Goal: Find contact information: Find contact information

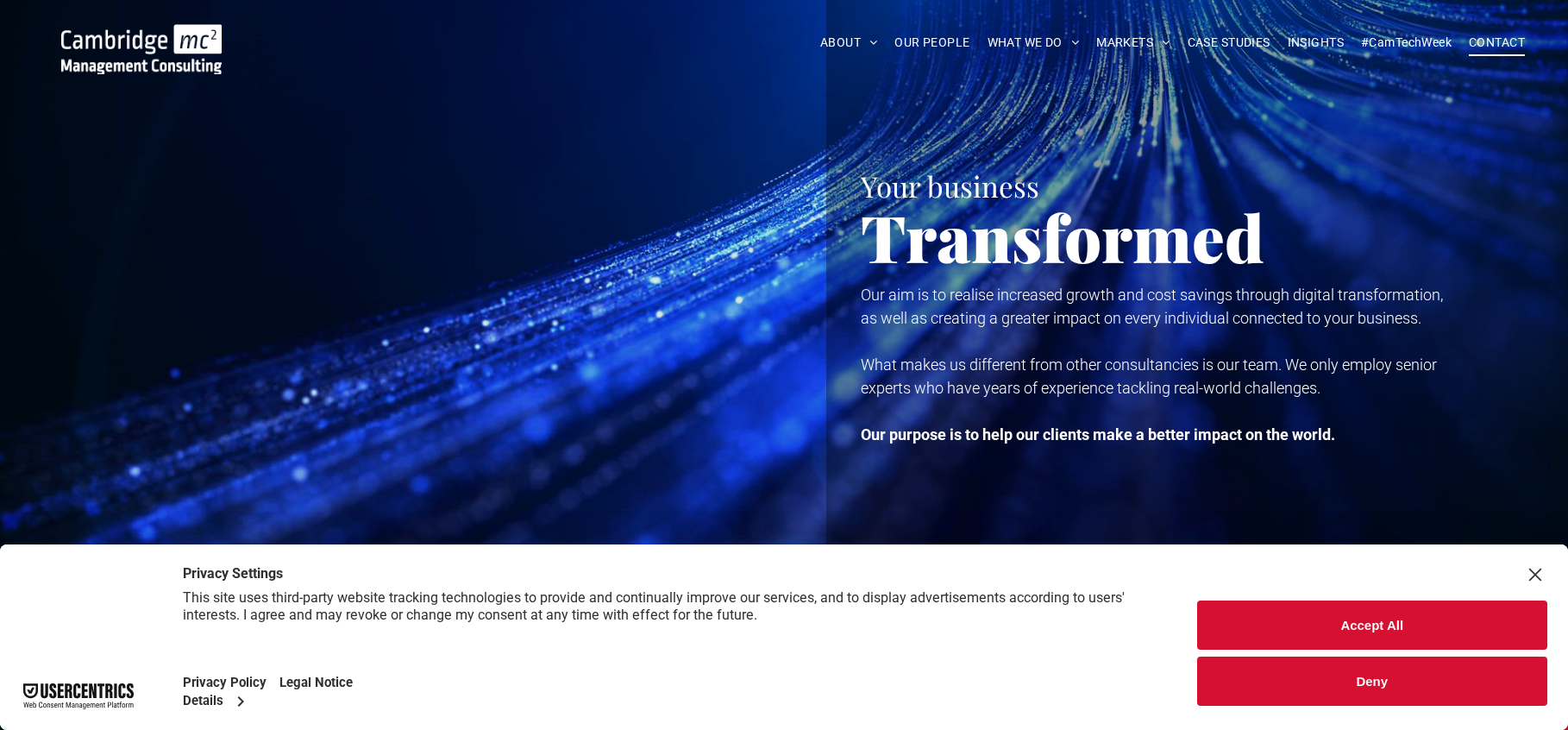
click at [1488, 38] on span "CONTACT" at bounding box center [1497, 42] width 56 height 26
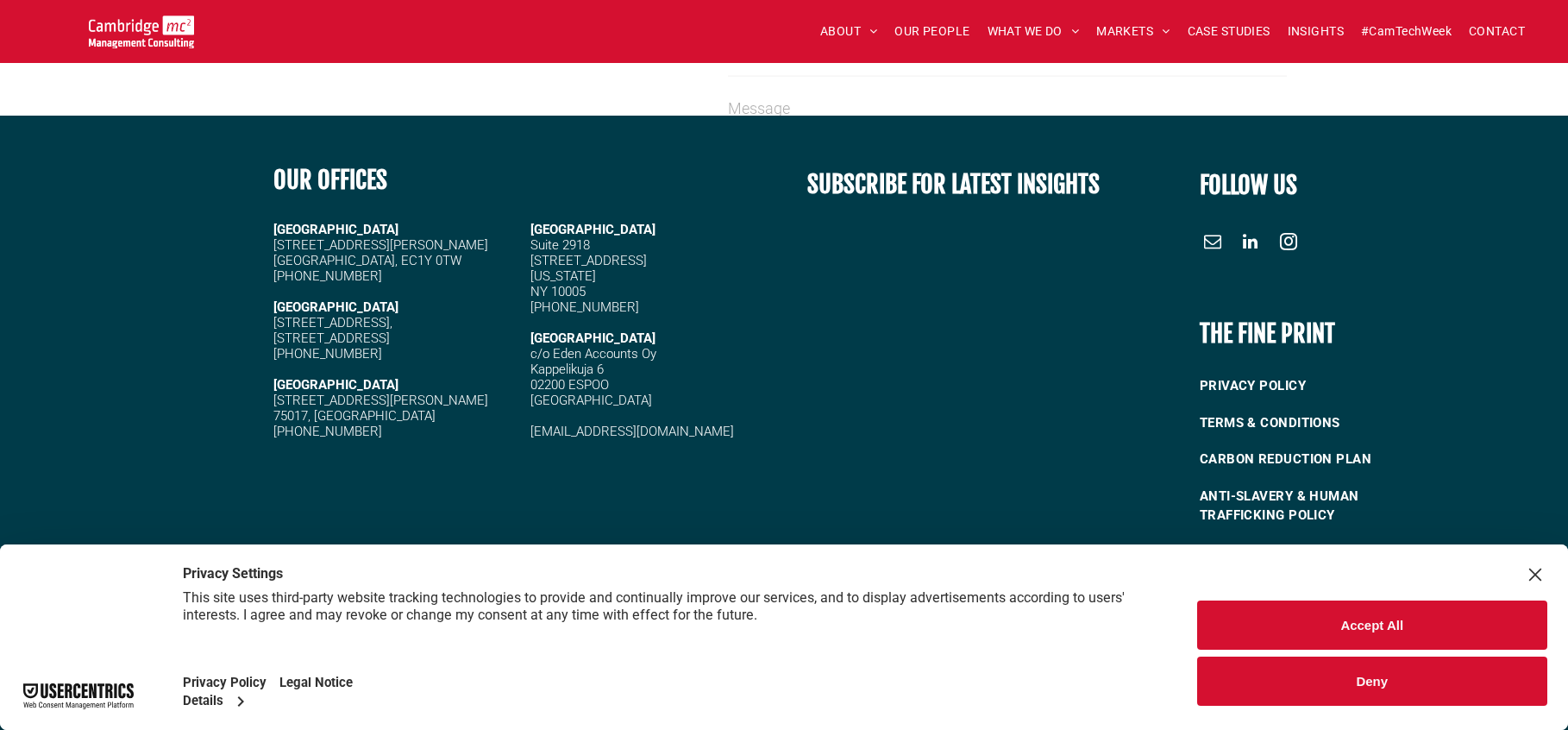
scroll to position [2276, 0]
